Goal: Task Accomplishment & Management: Manage account settings

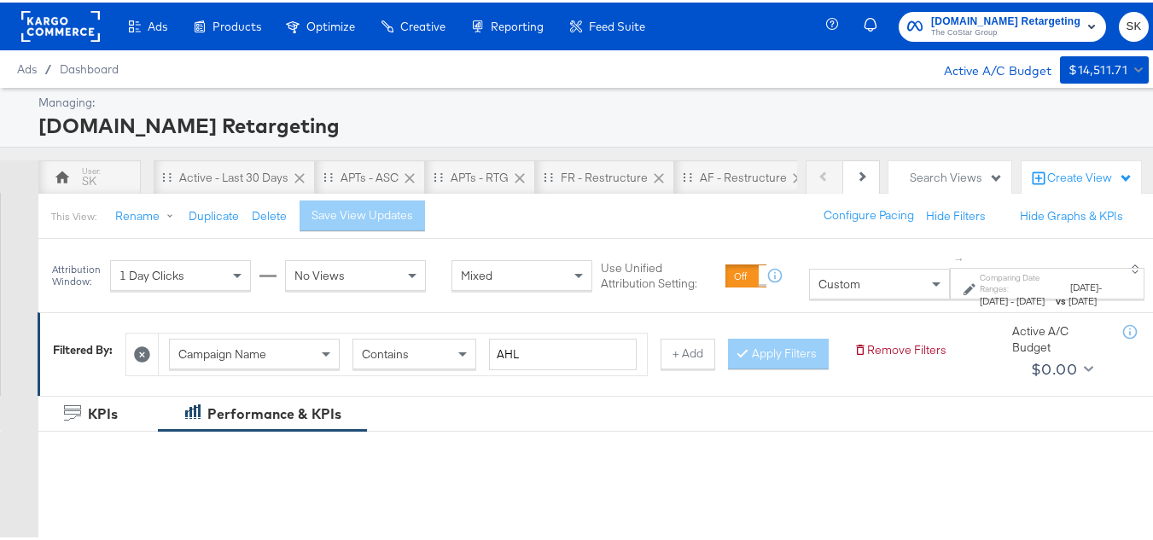
click at [1134, 26] on button "SK" at bounding box center [1134, 24] width 30 height 30
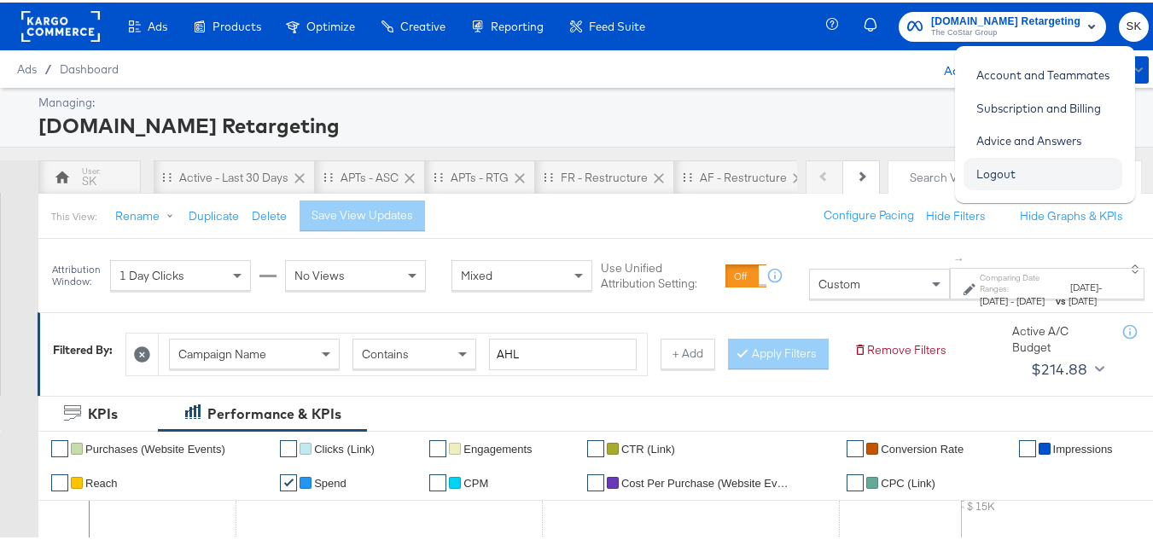
click at [994, 166] on link "Logout" at bounding box center [995, 171] width 65 height 31
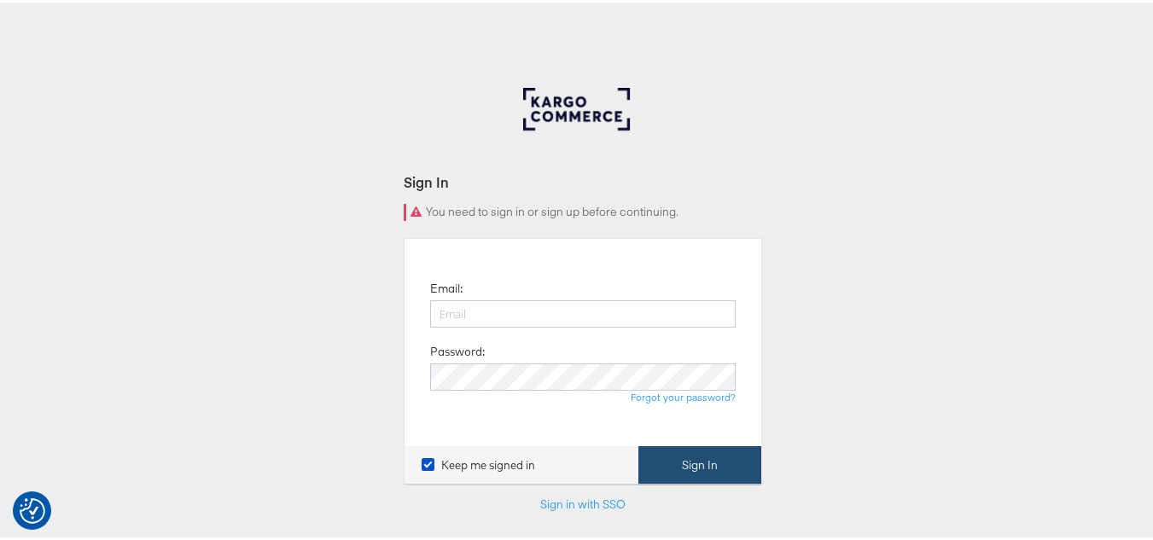
type input "shravan.kumar@kargo.com"
click at [644, 460] on button "Sign In" at bounding box center [699, 463] width 123 height 38
